Goal: Find specific page/section: Find specific page/section

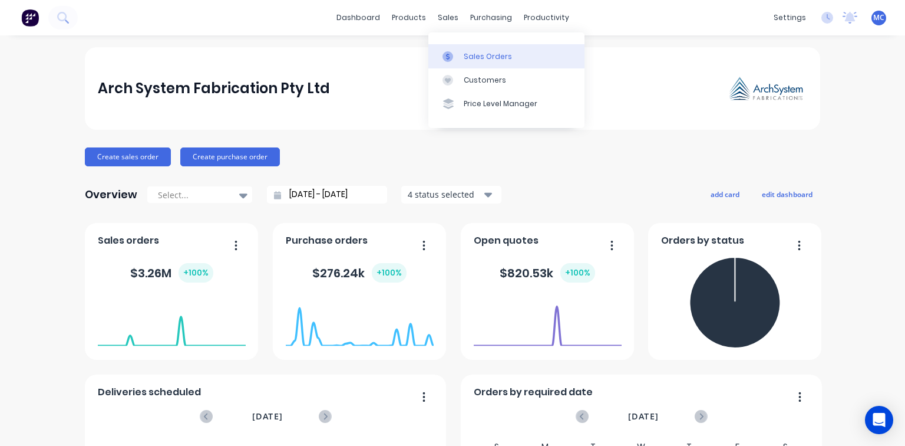
click at [469, 55] on div "Sales Orders" at bounding box center [488, 56] width 48 height 11
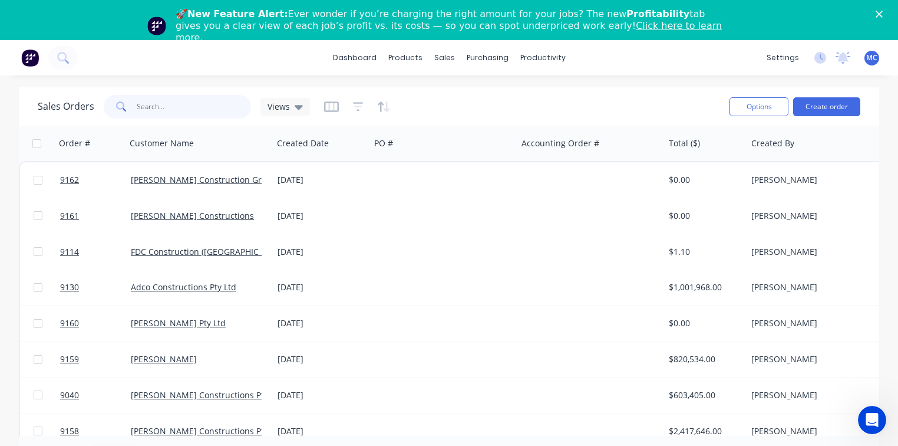
click at [151, 108] on input "text" at bounding box center [194, 107] width 115 height 24
type input "9114"
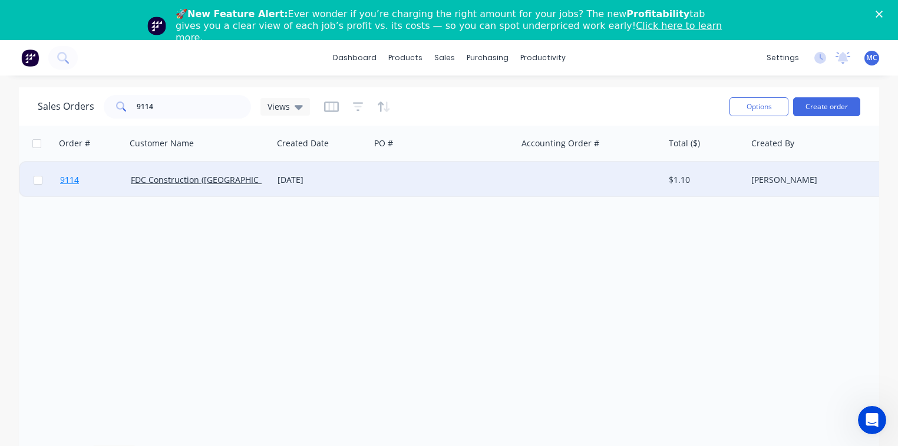
click at [71, 179] on span "9114" at bounding box center [69, 180] width 19 height 12
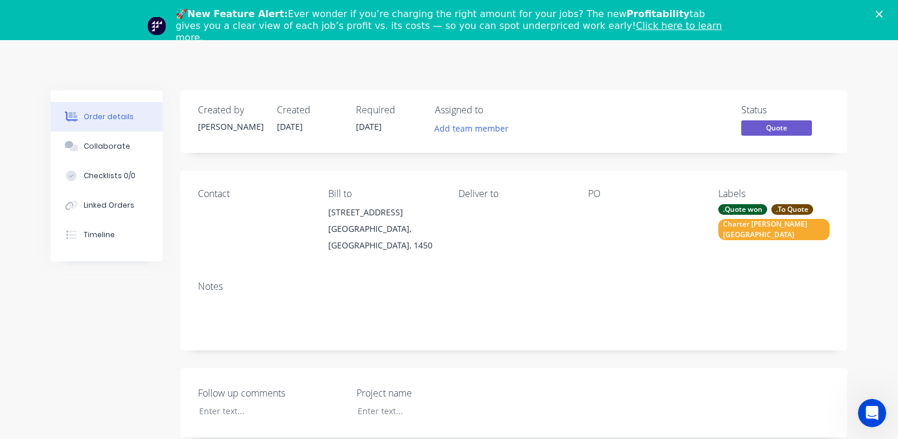
click at [886, 9] on div "🚀 New Feature Alert: Ever wonder if you’re charging the right amount for your j…" at bounding box center [449, 26] width 898 height 42
click at [883, 11] on icon "Close" at bounding box center [879, 14] width 7 height 7
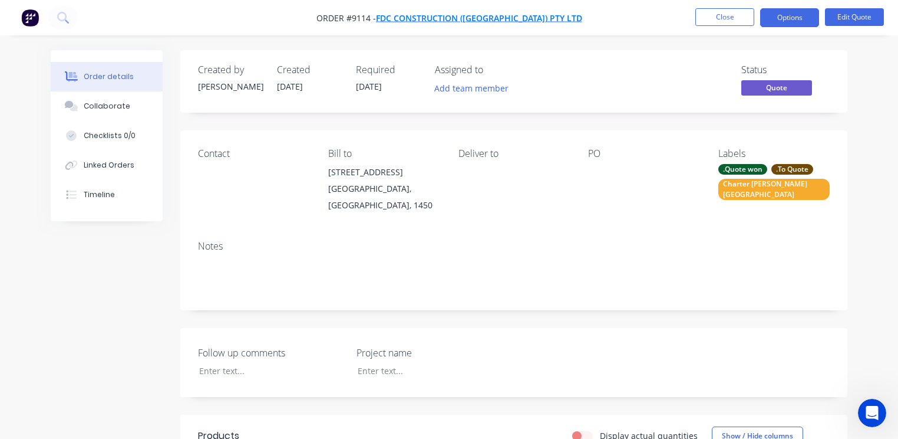
drag, startPoint x: 560, startPoint y: 17, endPoint x: 414, endPoint y: 21, distance: 146.3
click at [414, 21] on nav "Order #9114 - FDC Construction (NSW) Pty Ltd Close Options Edit Quote" at bounding box center [449, 17] width 898 height 35
drag, startPoint x: 407, startPoint y: 17, endPoint x: 535, endPoint y: 12, distance: 128.6
click at [536, 12] on span "Order #9114 - FDC Construction (NSW) Pty Ltd" at bounding box center [450, 18] width 266 height 12
drag, startPoint x: 560, startPoint y: 18, endPoint x: 447, endPoint y: 17, distance: 112.6
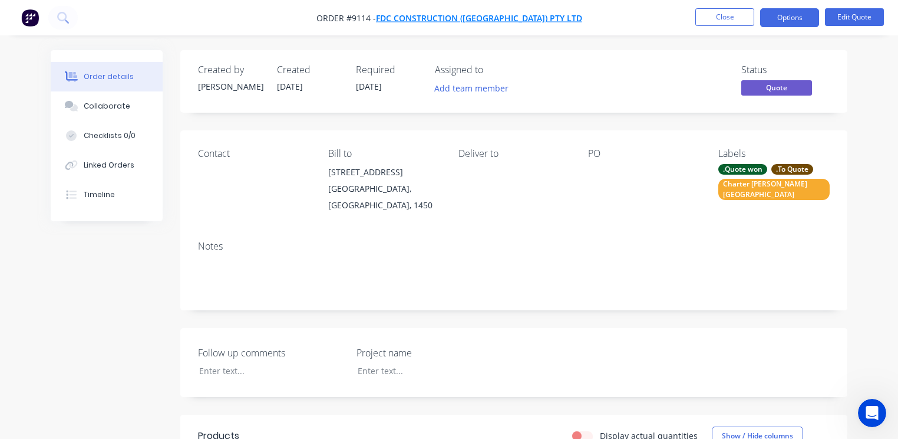
click at [449, 15] on nav "Order #9114 - FDC Construction (NSW) Pty Ltd Close Options Edit Quote" at bounding box center [449, 17] width 898 height 35
copy div "FDC Construction (NSW) Pty Ltd Close Options Edit Quote"
click at [734, 17] on button "Close" at bounding box center [725, 17] width 59 height 18
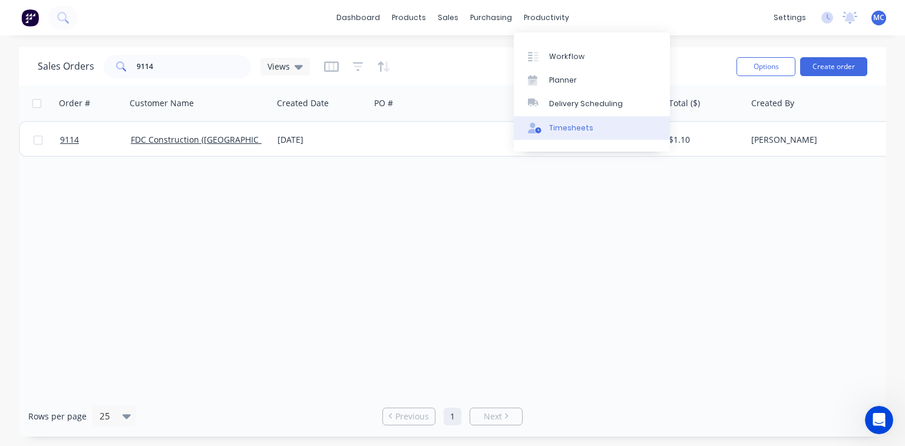
click at [592, 126] on link "Timesheets" at bounding box center [592, 128] width 156 height 24
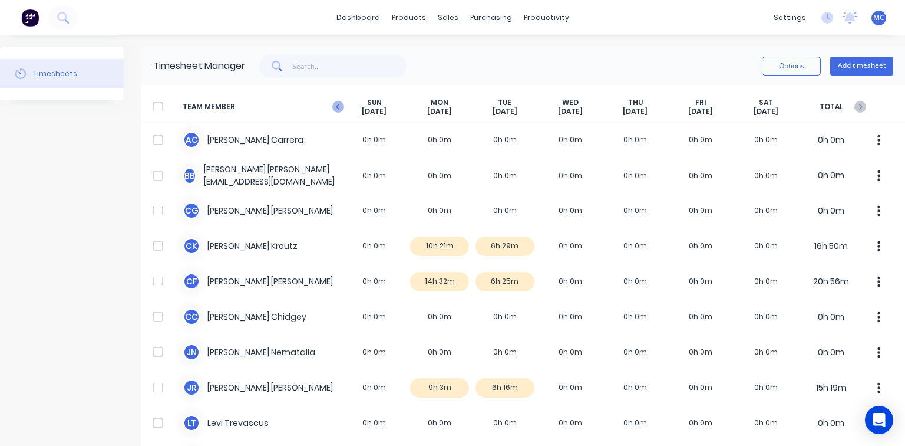
click at [336, 103] on icon "button" at bounding box center [338, 107] width 12 height 12
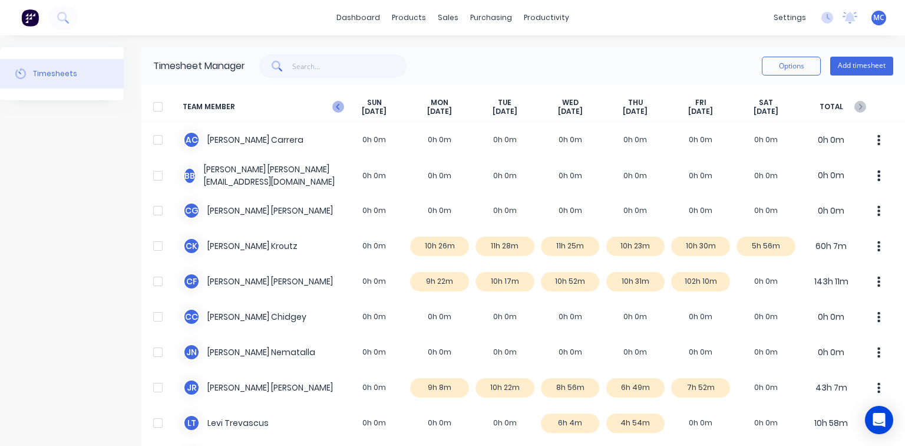
click at [338, 108] on icon "button" at bounding box center [338, 107] width 4 height 6
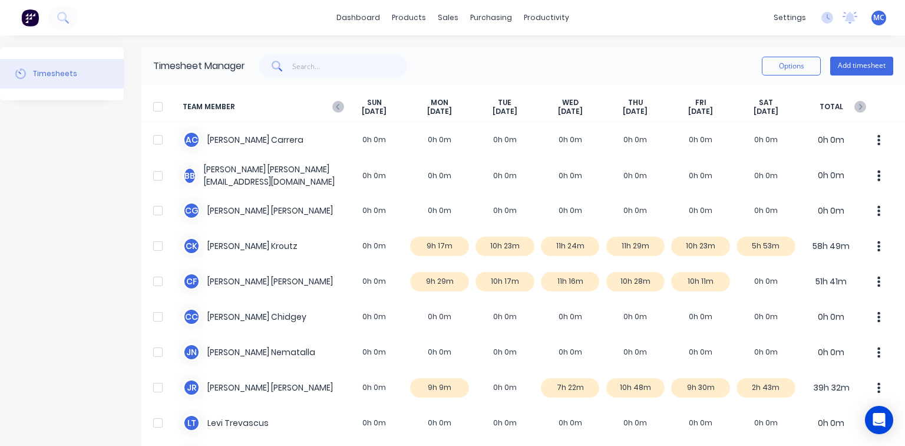
click at [338, 108] on icon "button" at bounding box center [338, 107] width 4 height 6
click at [323, 66] on input "text" at bounding box center [349, 66] width 115 height 24
click at [334, 107] on icon "button" at bounding box center [338, 107] width 12 height 12
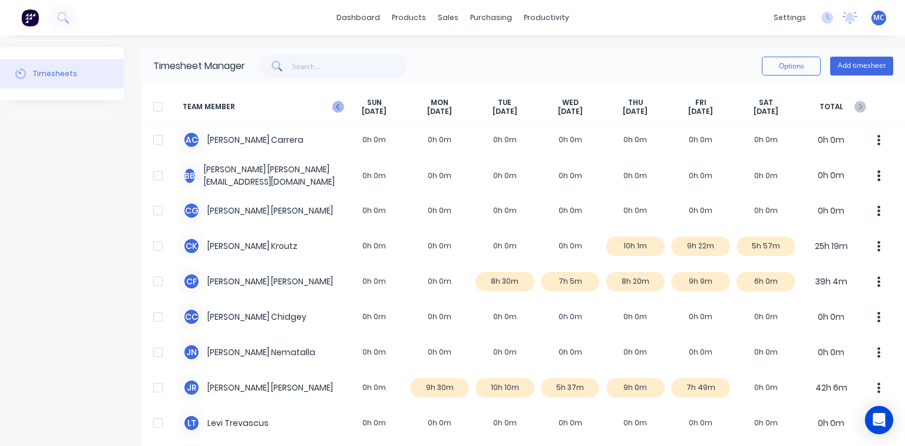
click at [341, 107] on icon "button" at bounding box center [338, 107] width 12 height 12
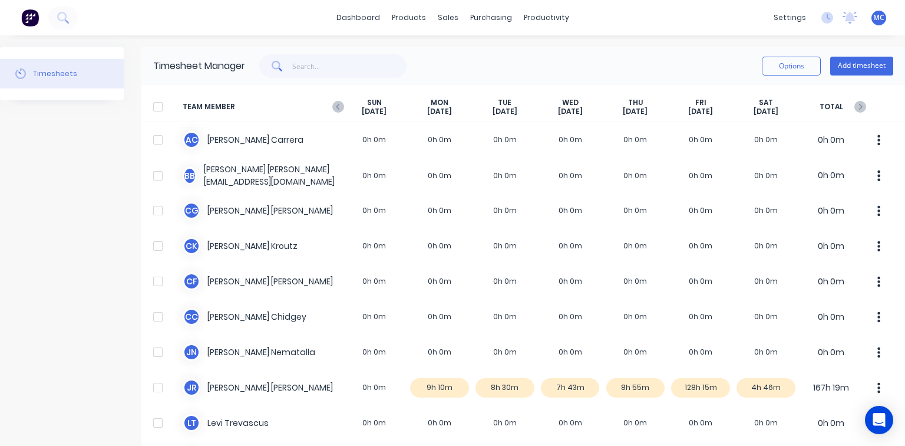
click at [341, 107] on icon "button" at bounding box center [338, 107] width 12 height 12
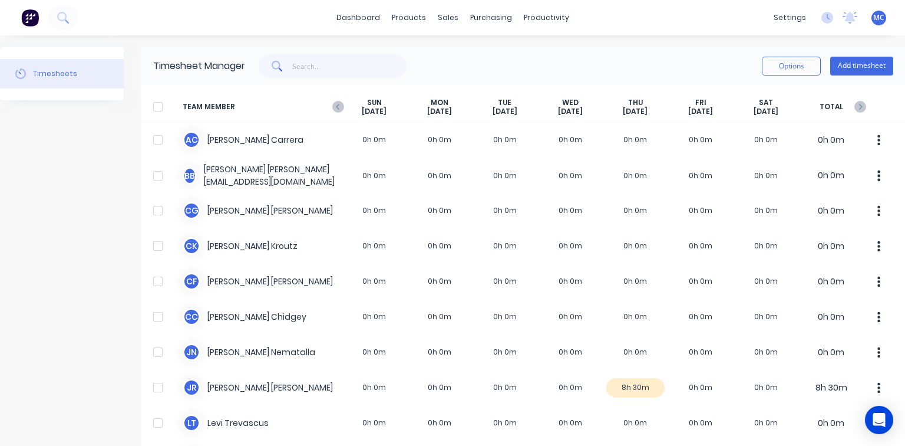
click at [341, 107] on icon "button" at bounding box center [338, 107] width 12 height 12
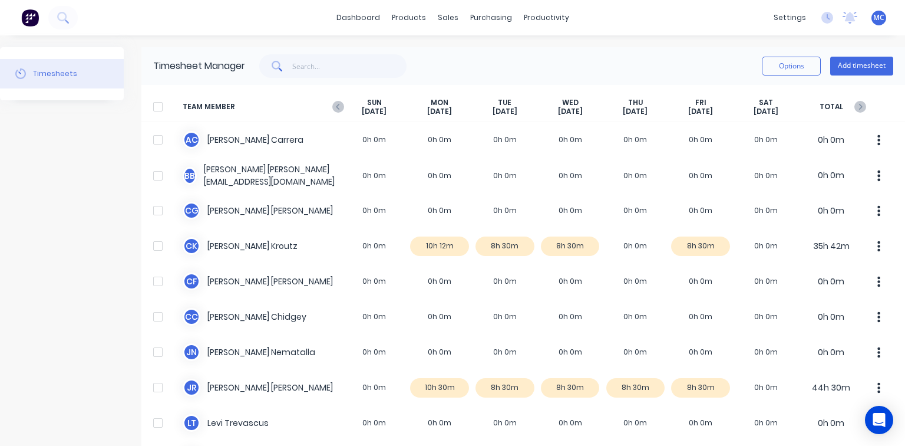
click at [341, 107] on icon "button" at bounding box center [338, 107] width 12 height 12
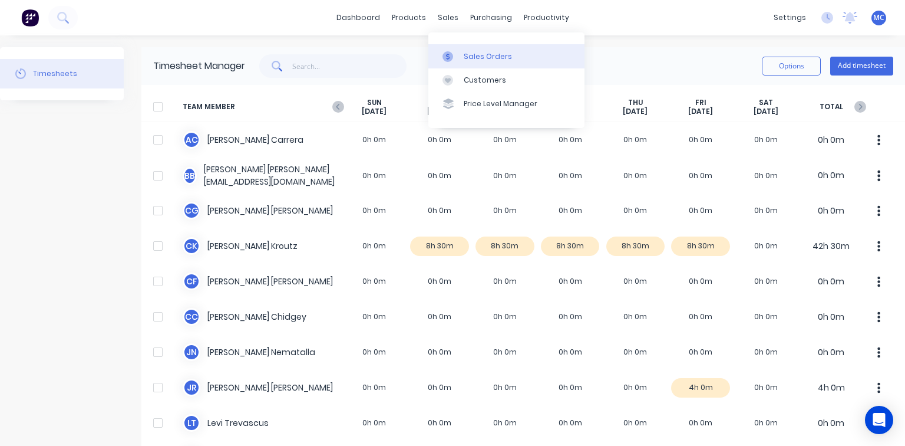
click at [465, 60] on div "Sales Orders" at bounding box center [488, 56] width 48 height 11
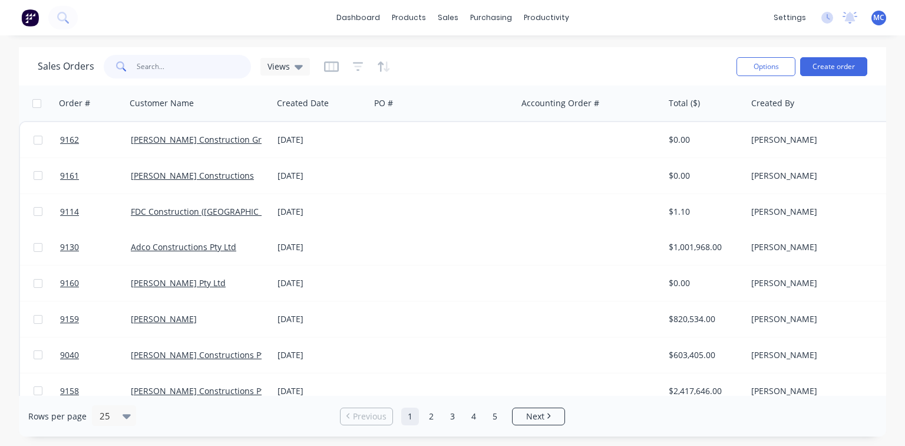
click at [163, 68] on input "text" at bounding box center [194, 67] width 115 height 24
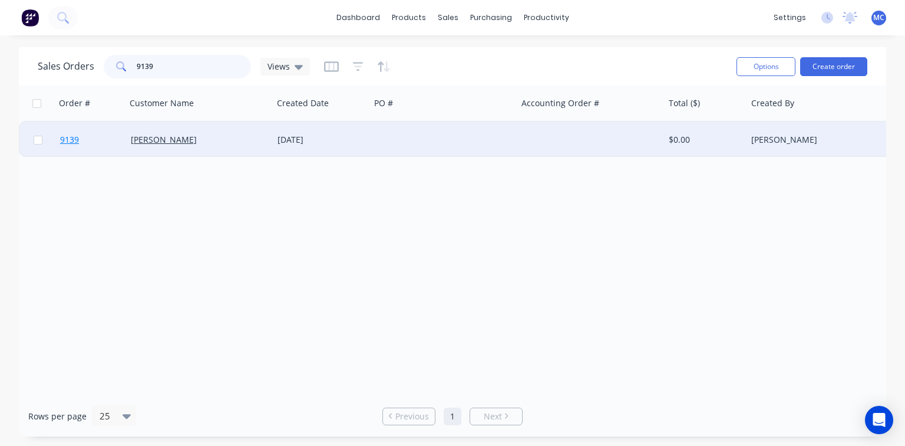
type input "9139"
click at [70, 139] on span "9139" at bounding box center [69, 140] width 19 height 12
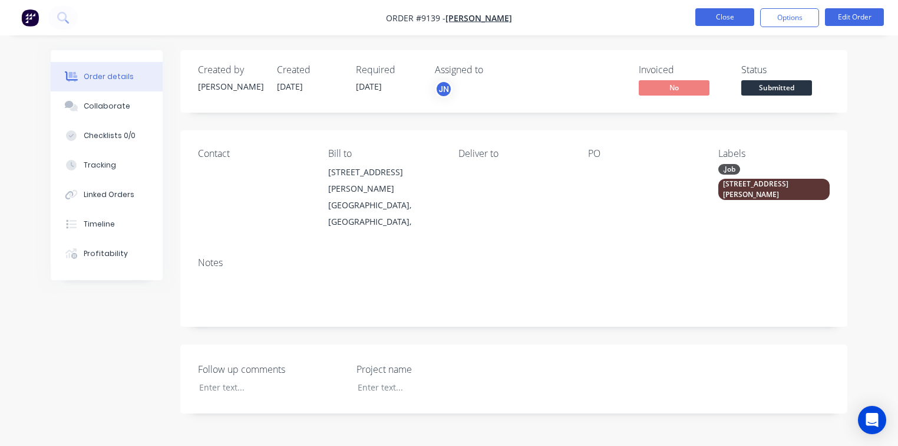
click at [712, 21] on button "Close" at bounding box center [725, 17] width 59 height 18
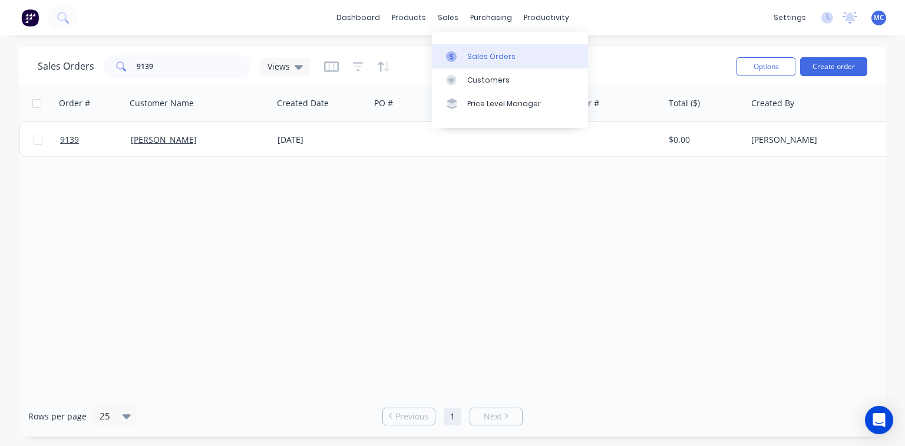
click at [462, 58] on div at bounding box center [455, 56] width 18 height 11
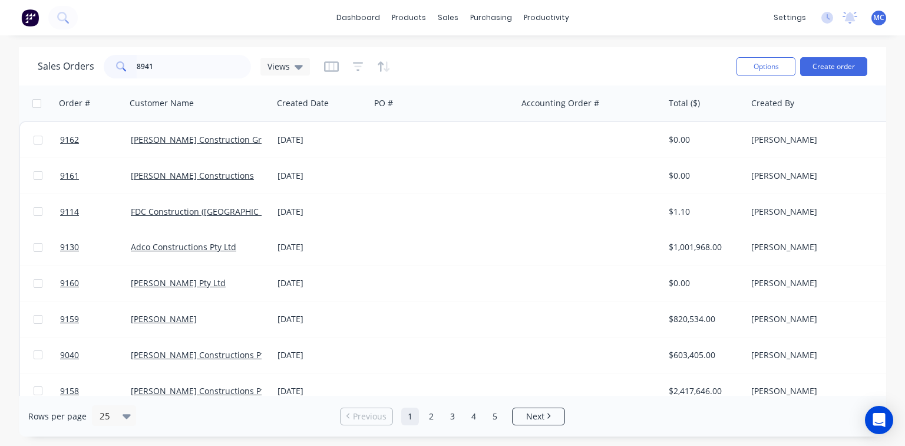
type input "8941"
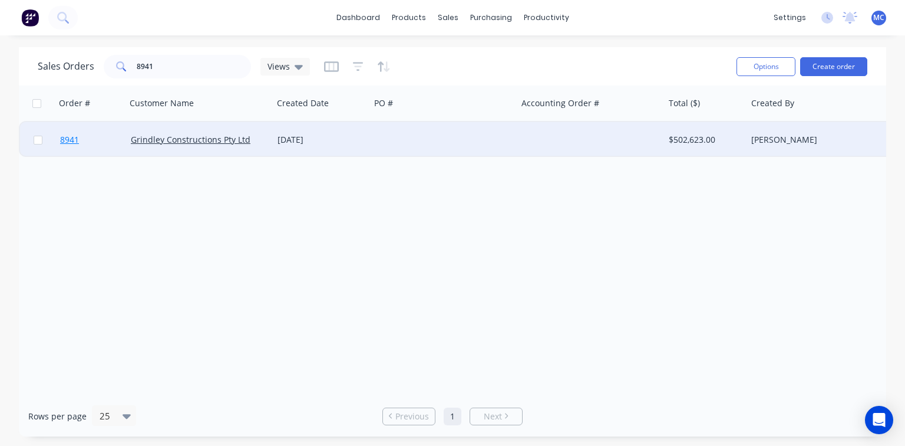
click at [71, 136] on span "8941" at bounding box center [69, 140] width 19 height 12
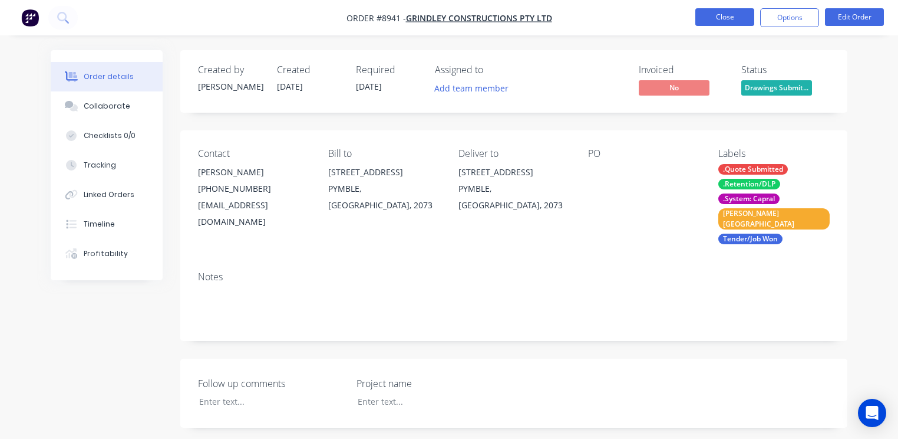
click at [726, 19] on button "Close" at bounding box center [725, 17] width 59 height 18
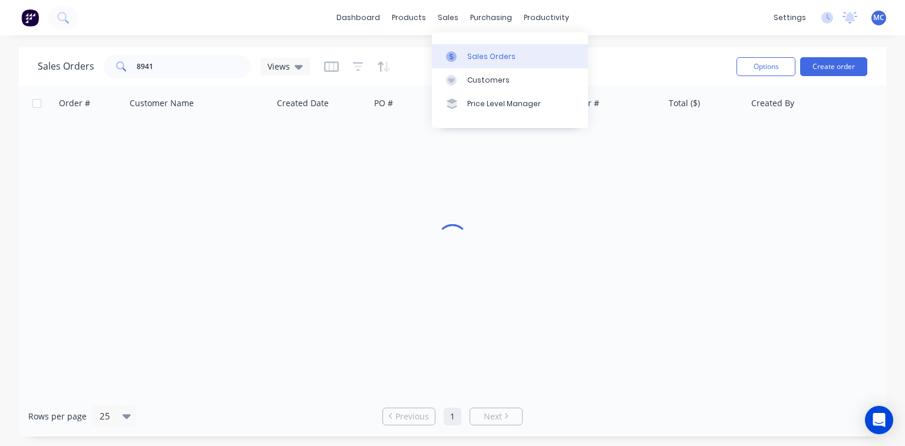
click at [473, 56] on div "Sales Orders" at bounding box center [491, 56] width 48 height 11
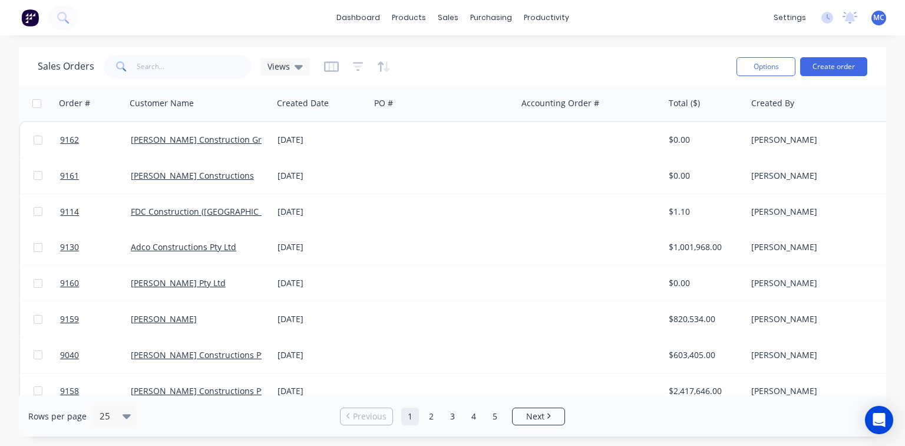
click at [130, 65] on span at bounding box center [120, 67] width 33 height 24
click at [156, 68] on input "text" at bounding box center [194, 67] width 115 height 24
type input "8904"
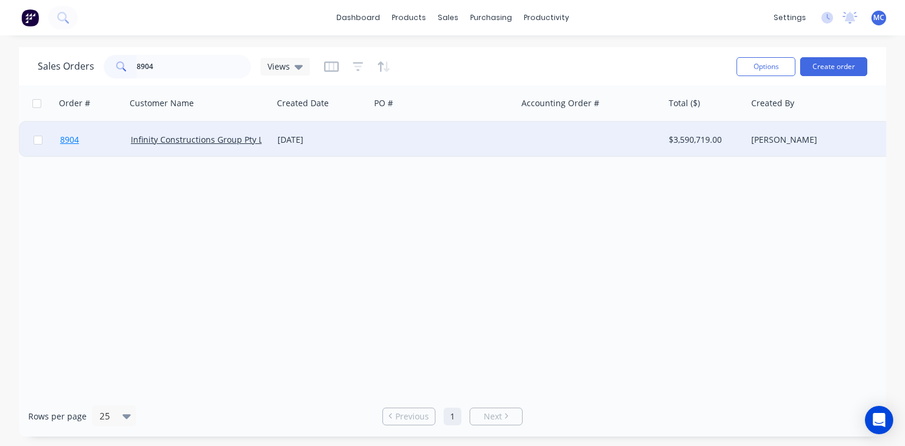
click at [65, 139] on span "8904" at bounding box center [69, 140] width 19 height 12
